Goal: Task Accomplishment & Management: Manage account settings

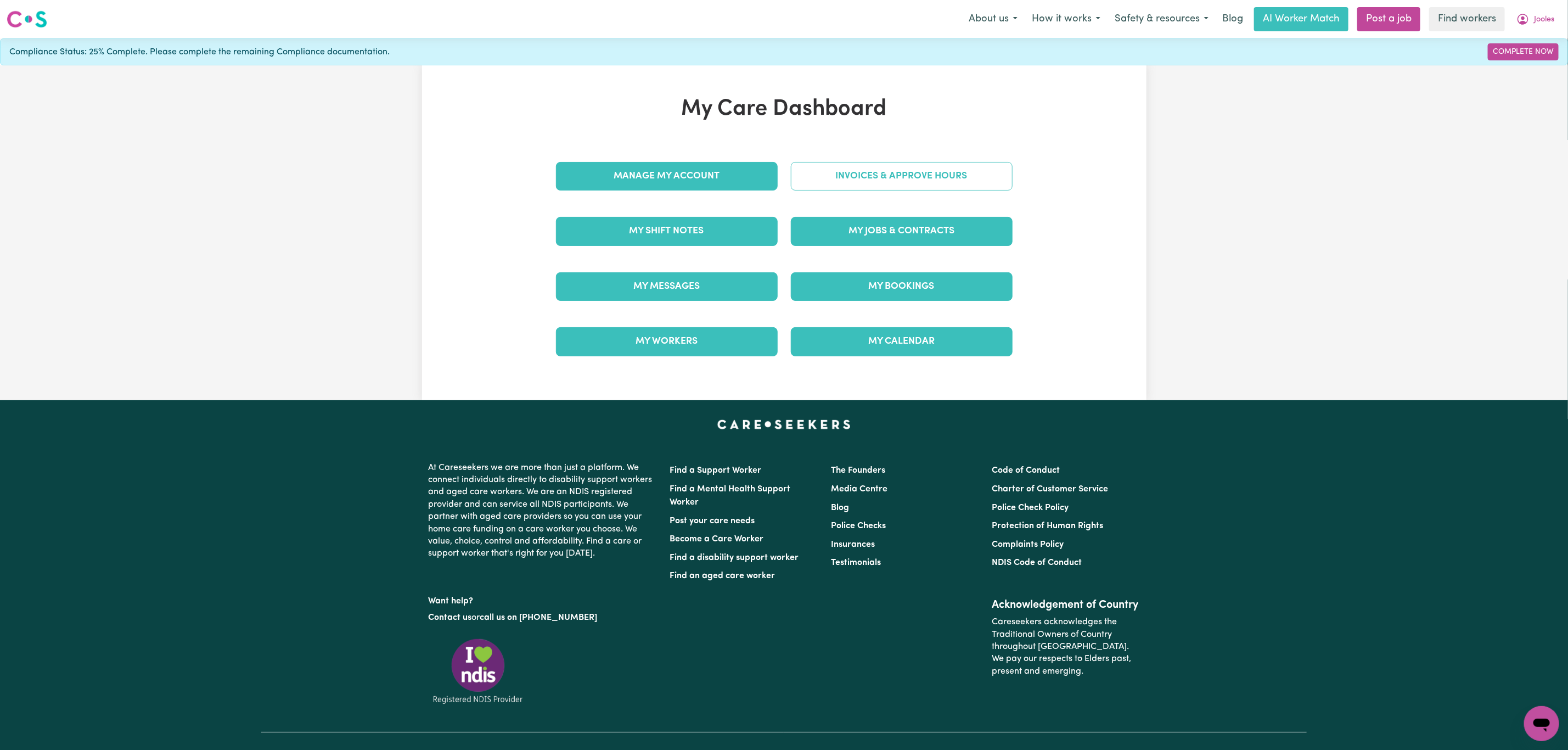
click at [926, 165] on link "Invoices & Approve Hours" at bounding box center [901, 176] width 222 height 29
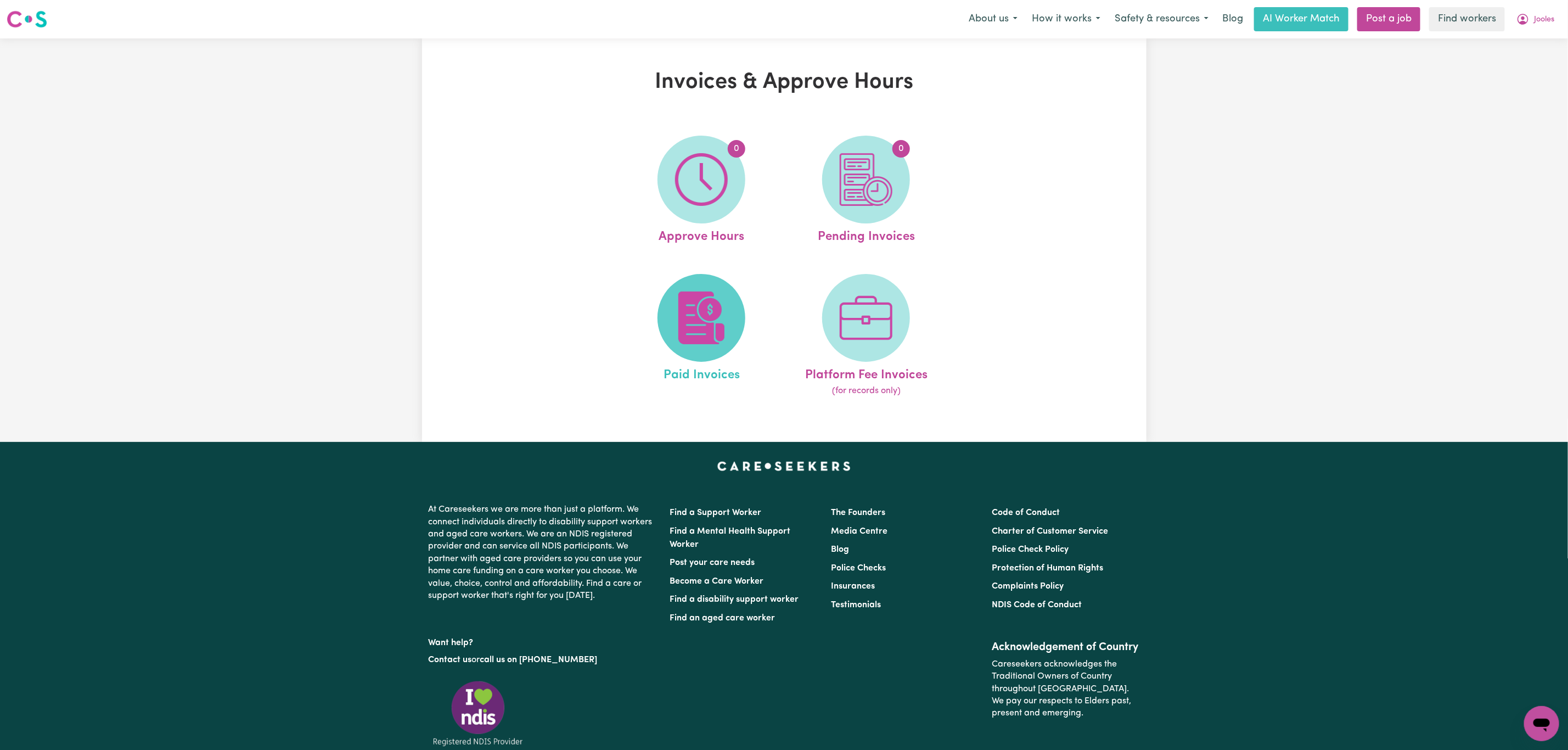
click at [702, 352] on span at bounding box center [701, 318] width 88 height 88
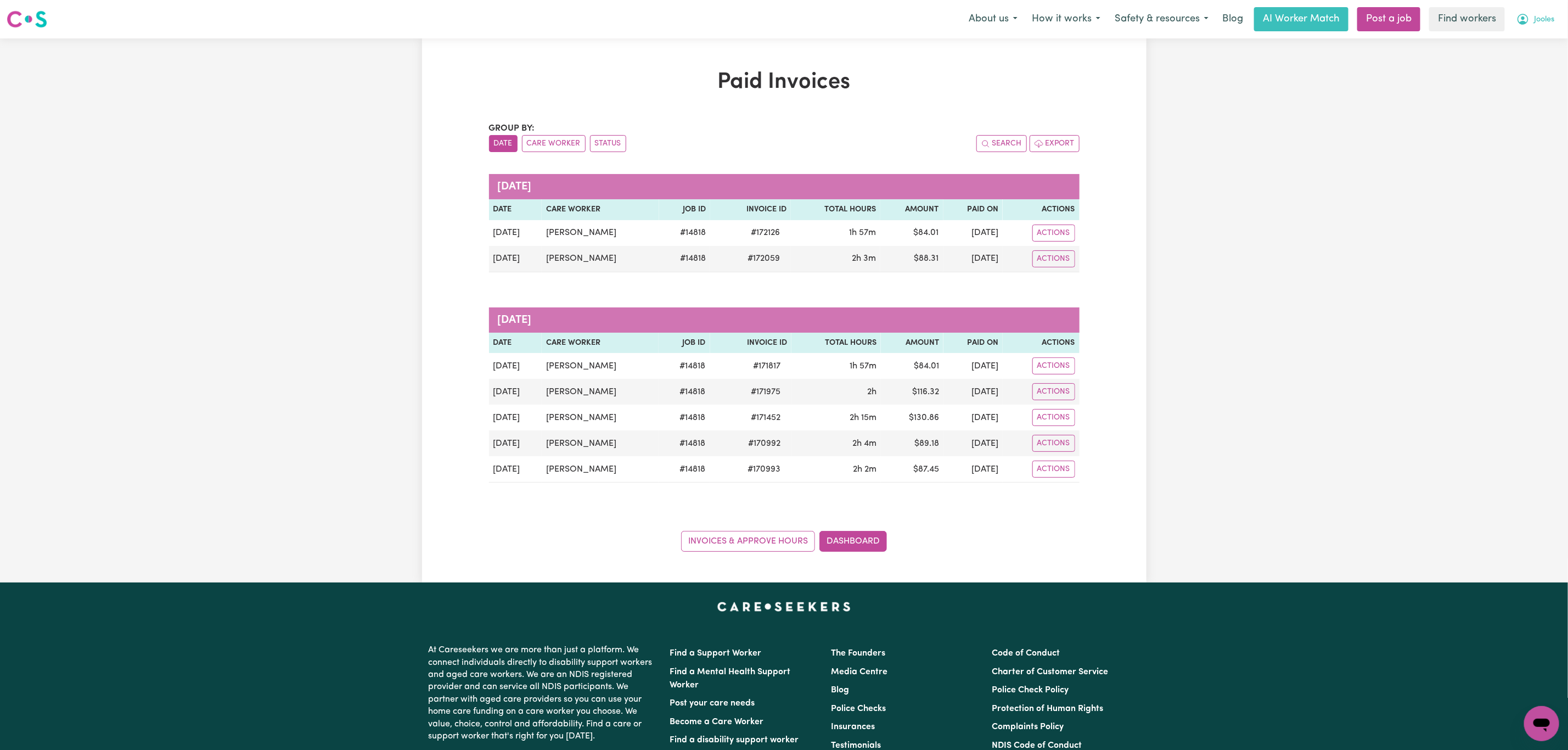
click at [1538, 17] on span "Jooles" at bounding box center [1544, 20] width 20 height 12
click at [1515, 57] on link "Logout" at bounding box center [1517, 63] width 86 height 21
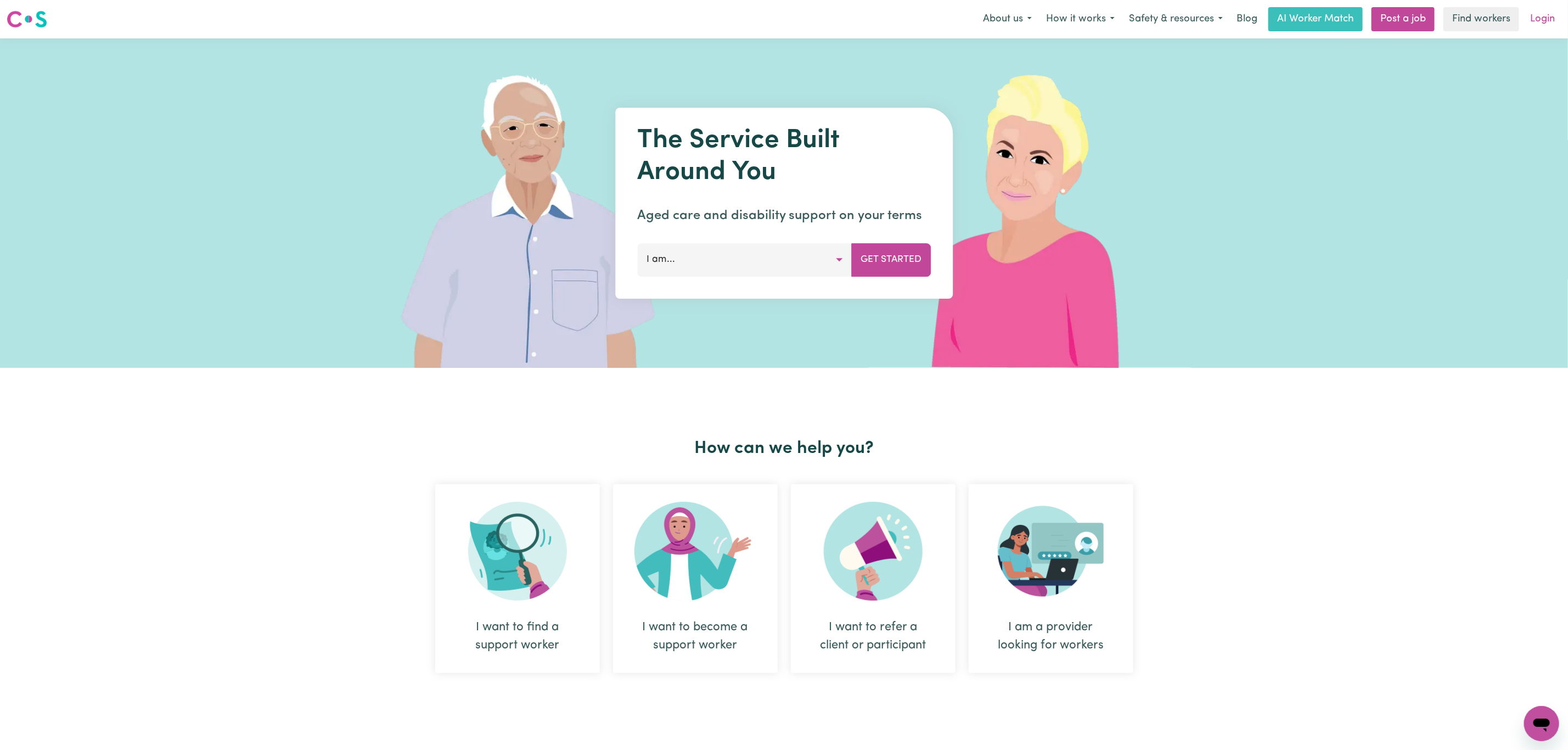
click at [1554, 19] on link "Login" at bounding box center [1542, 19] width 38 height 24
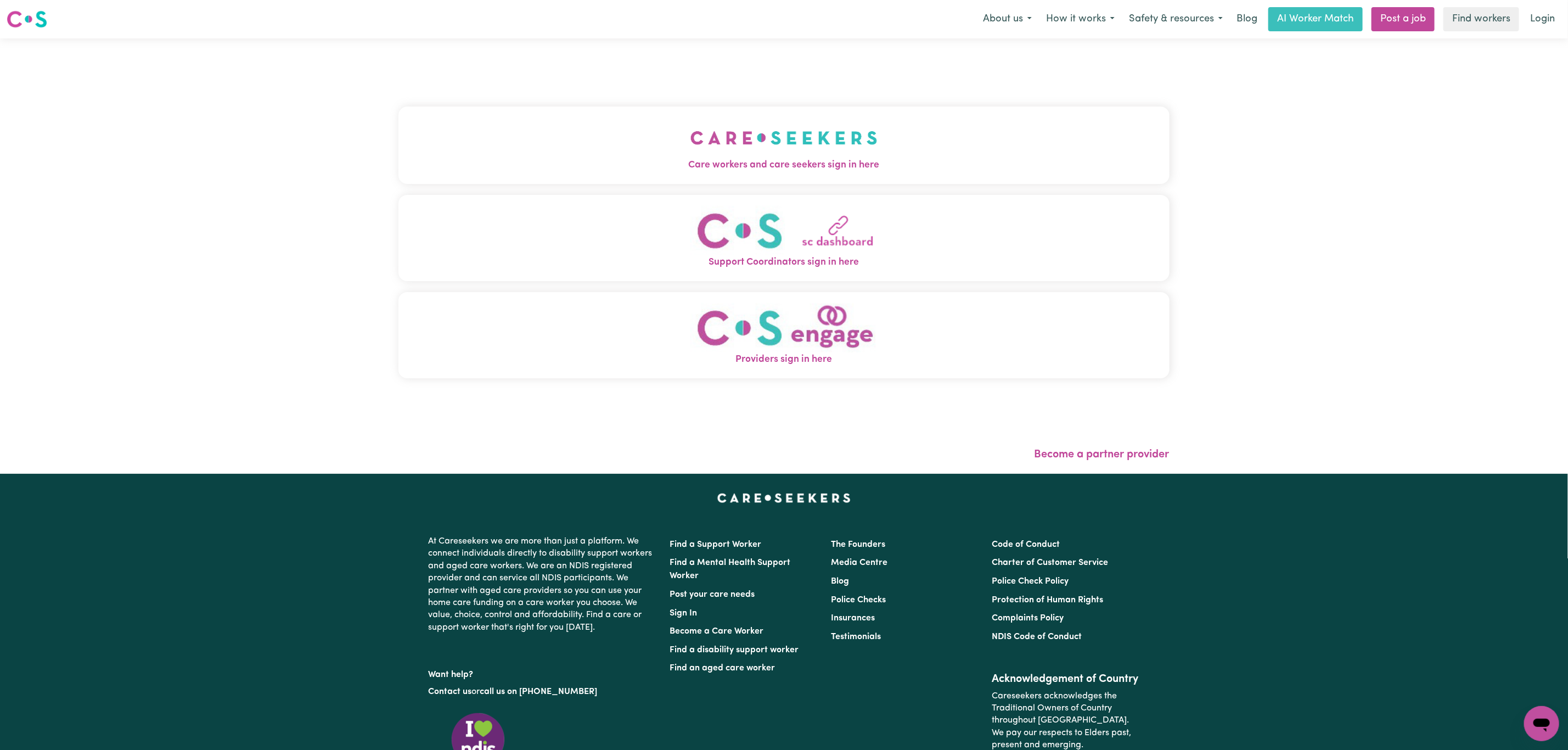
click at [615, 170] on span "Care workers and care seekers sign in here" at bounding box center [784, 165] width 771 height 14
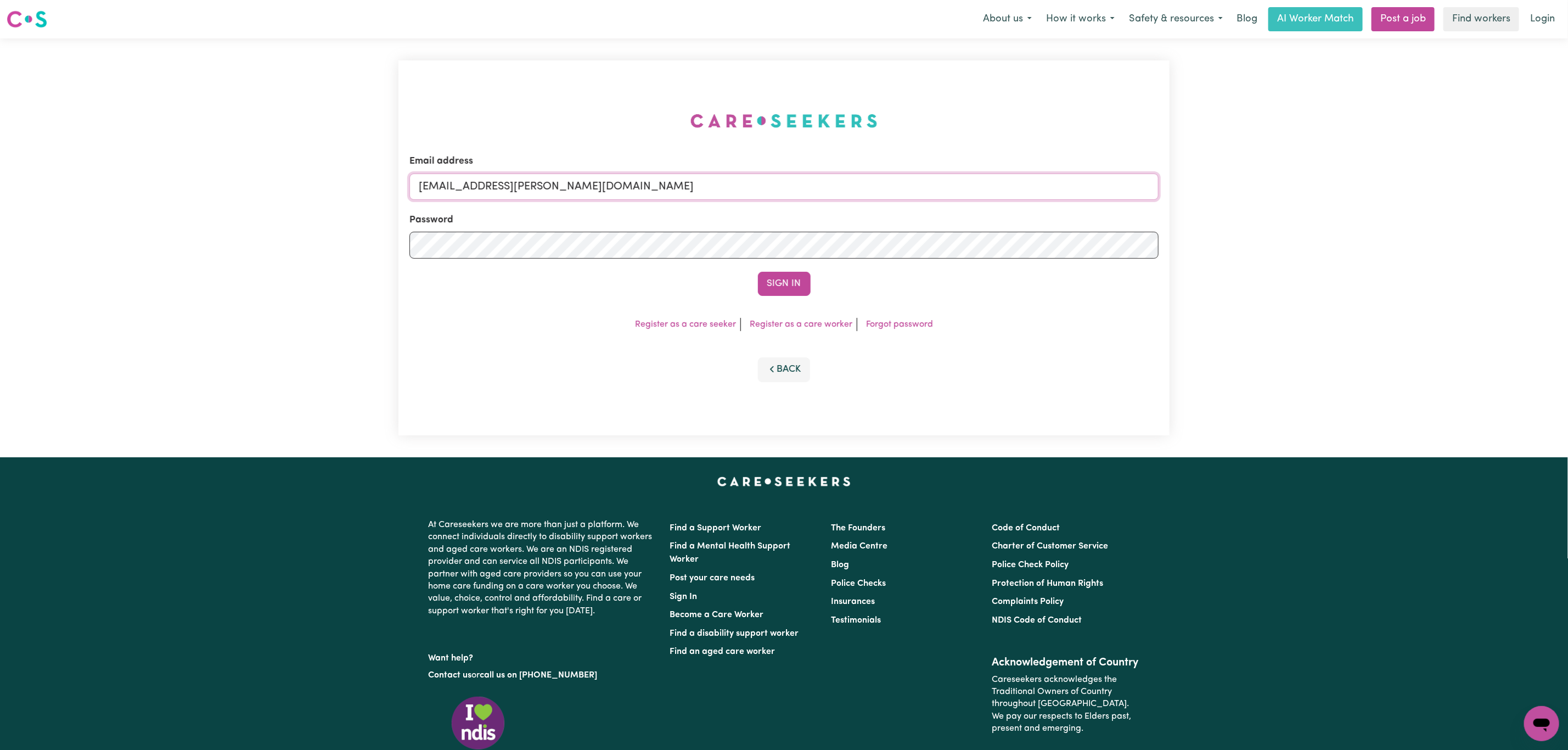
click at [472, 188] on input "[EMAIL_ADDRESS][PERSON_NAME][DOMAIN_NAME]" at bounding box center [784, 186] width 749 height 26
click at [477, 188] on input "[EMAIL_ADDRESS][PERSON_NAME][DOMAIN_NAME]" at bounding box center [784, 186] width 749 height 26
drag, startPoint x: 477, startPoint y: 188, endPoint x: 925, endPoint y: 209, distance: 448.5
click at [925, 205] on form "Email address [EMAIL_ADDRESS][PERSON_NAME][DOMAIN_NAME] Password Sign In" at bounding box center [784, 225] width 749 height 142
paste input "[EMAIL_ADDRESS][DOMAIN_NAME]"
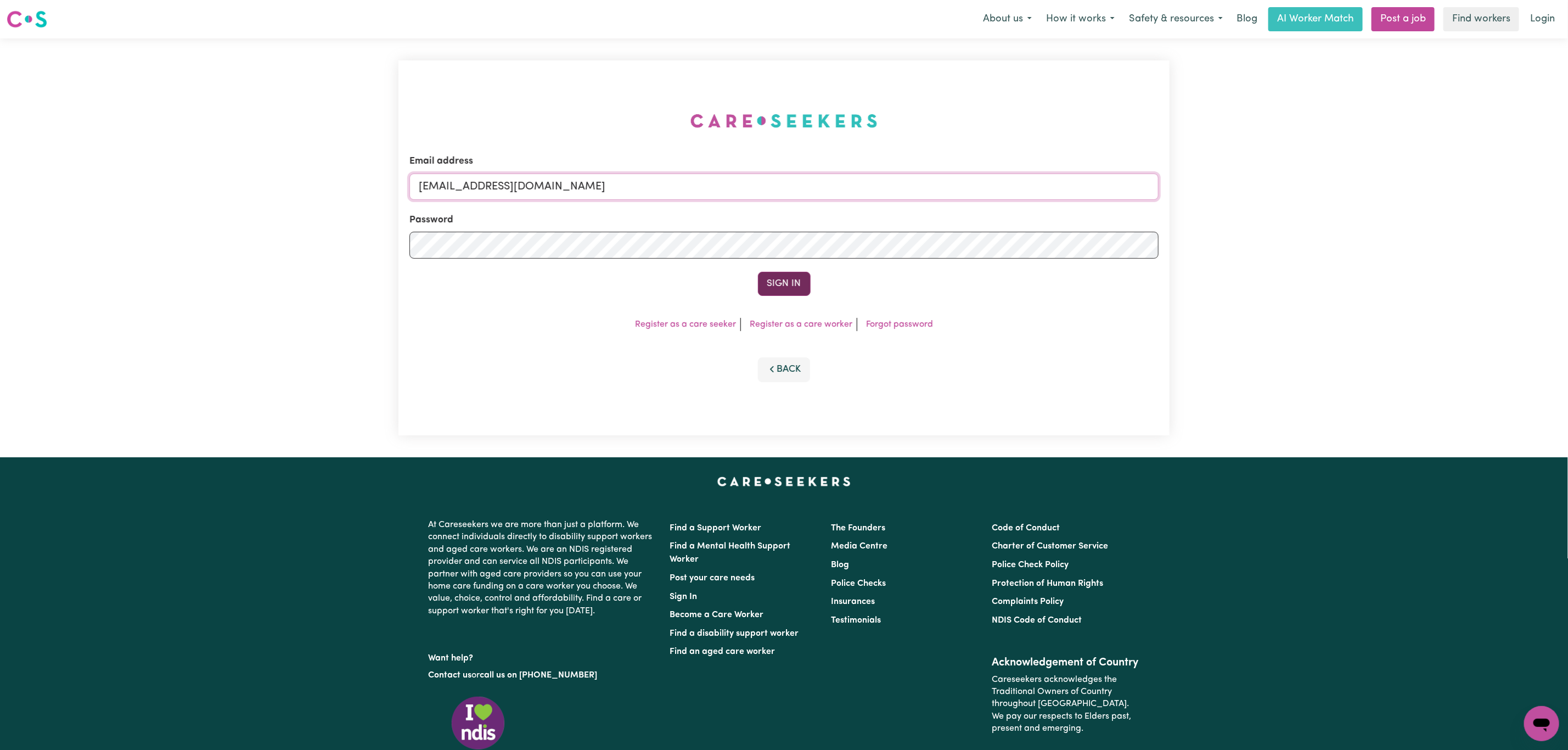
type input "[EMAIL_ADDRESS][DOMAIN_NAME]"
click at [769, 272] on button "Sign In" at bounding box center [784, 284] width 53 height 24
